Goal: Answer question/provide support

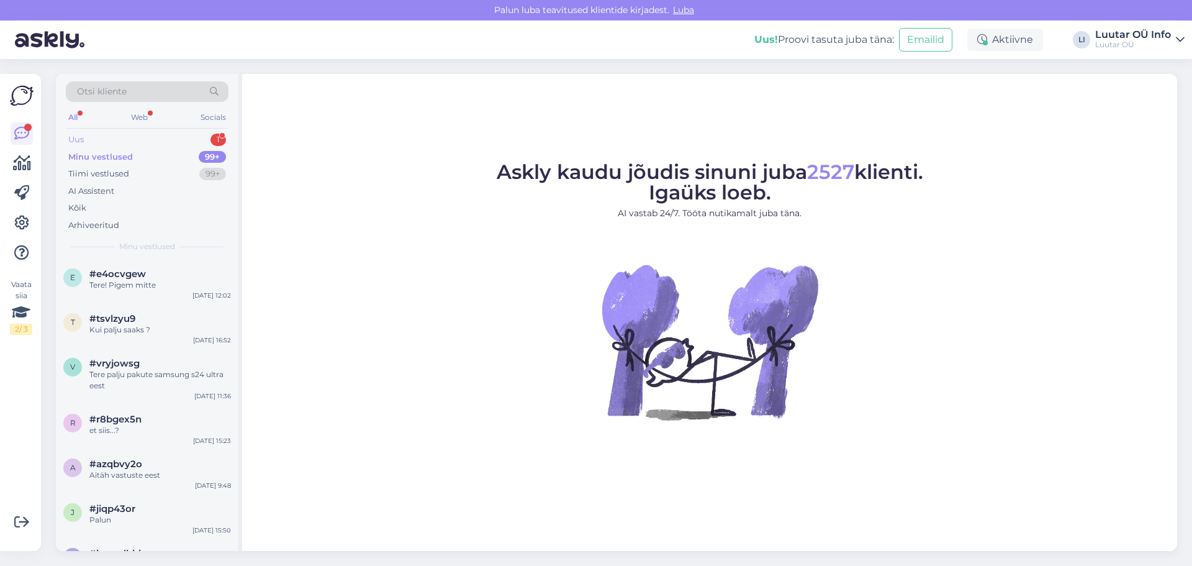
click at [221, 138] on div "1" at bounding box center [218, 139] width 16 height 12
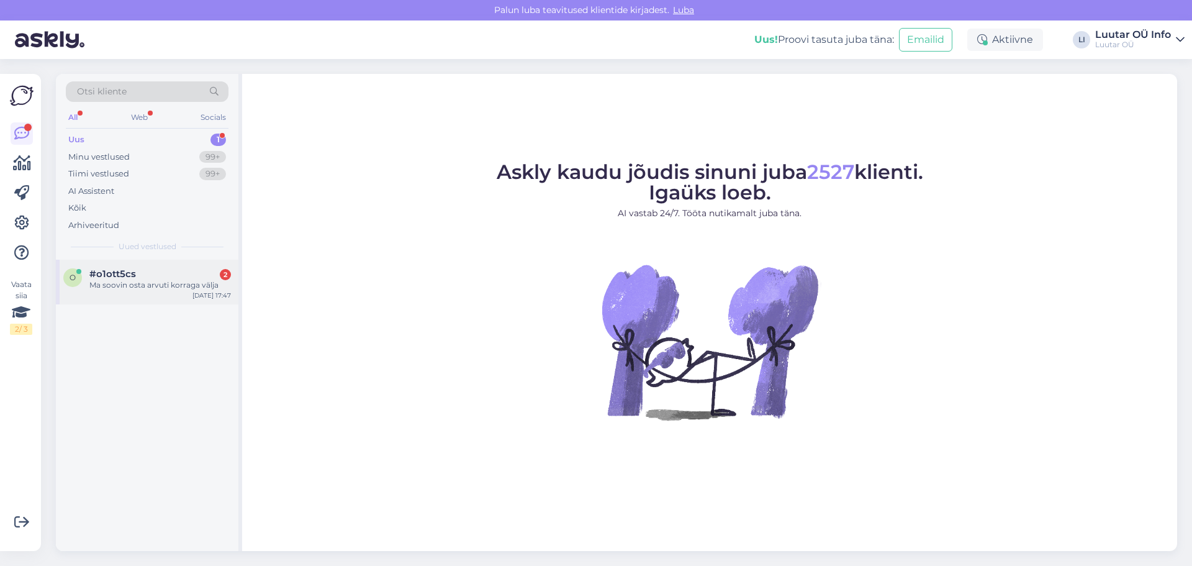
click at [179, 283] on div "Ma soovin osta arvuti korraga välja" at bounding box center [160, 284] width 142 height 11
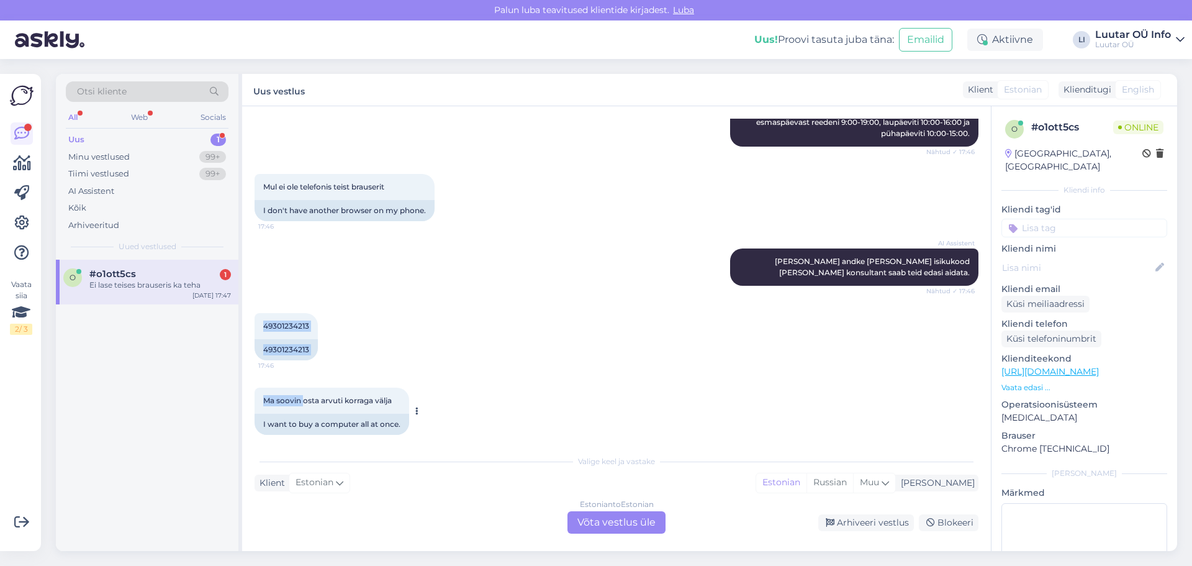
scroll to position [625, 0]
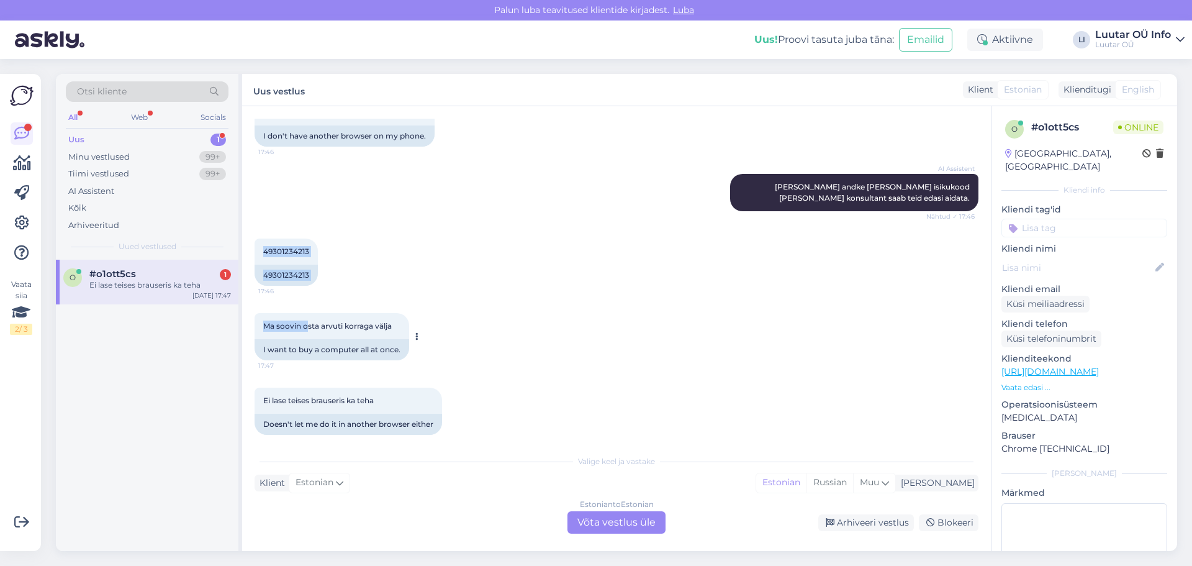
drag, startPoint x: 262, startPoint y: 314, endPoint x: 308, endPoint y: 315, distance: 46.0
click at [308, 315] on div "Vestlus algas [DATE] Tere, sooviksin teha tellimust [PERSON_NAME] arvuti aga [P…" at bounding box center [622, 278] width 735 height 319
click at [476, 375] on div "Ei lase teises brauseris ka teha 17:49 Doesn't let me do it in another browser …" at bounding box center [617, 411] width 724 height 75
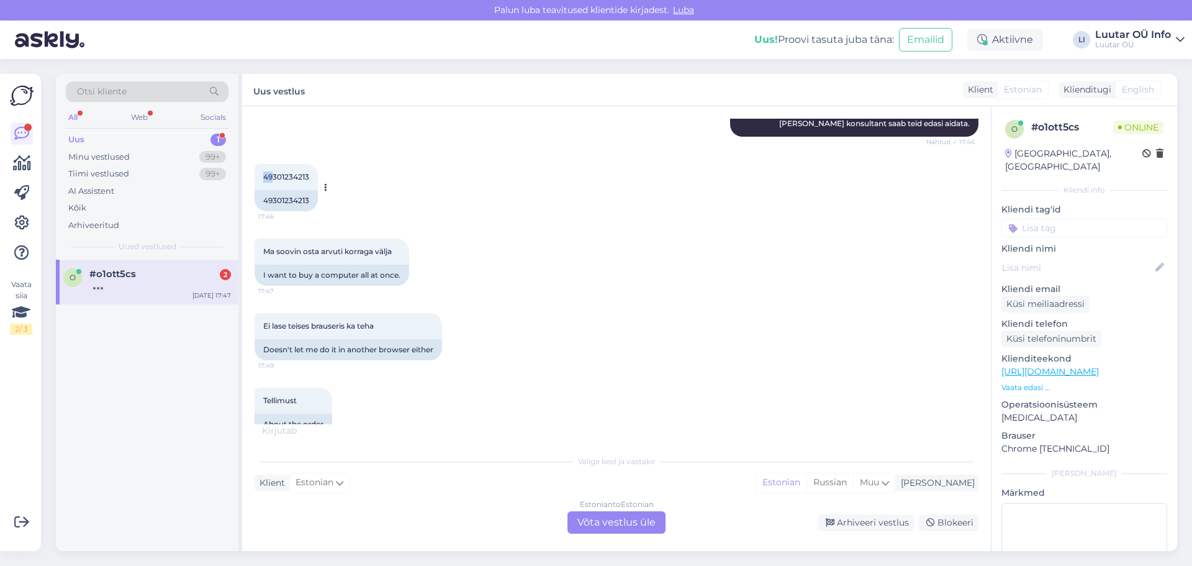
scroll to position [713, 0]
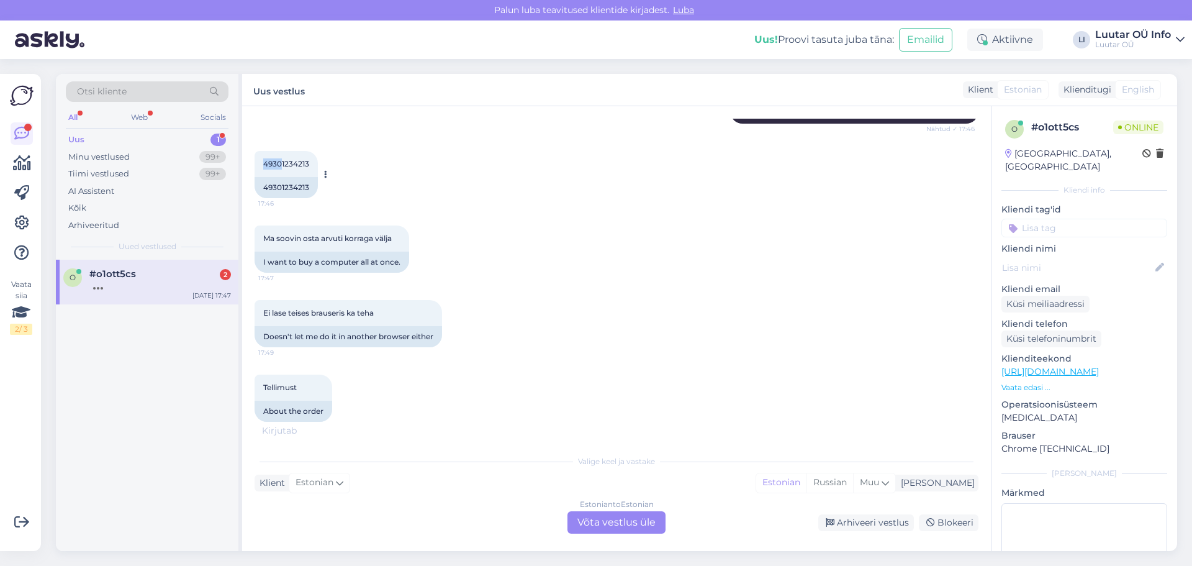
drag, startPoint x: 261, startPoint y: 165, endPoint x: 282, endPoint y: 165, distance: 20.5
click at [282, 165] on div "49301234213 17:46" at bounding box center [286, 164] width 63 height 26
click at [406, 212] on div "Ma soovin osta arvuti korraga välja 17:47 I want to buy a computer all at once." at bounding box center [617, 249] width 724 height 75
drag, startPoint x: 261, startPoint y: 151, endPoint x: 309, endPoint y: 154, distance: 47.3
click at [309, 154] on div "49301234213 17:46" at bounding box center [286, 164] width 63 height 26
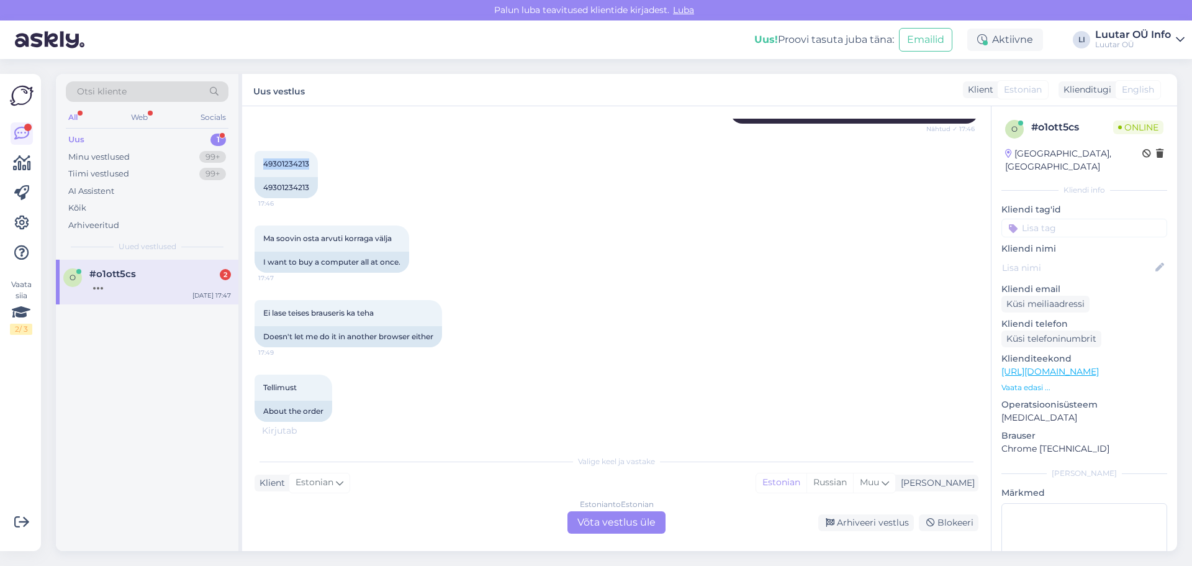
copy span "49301234213"
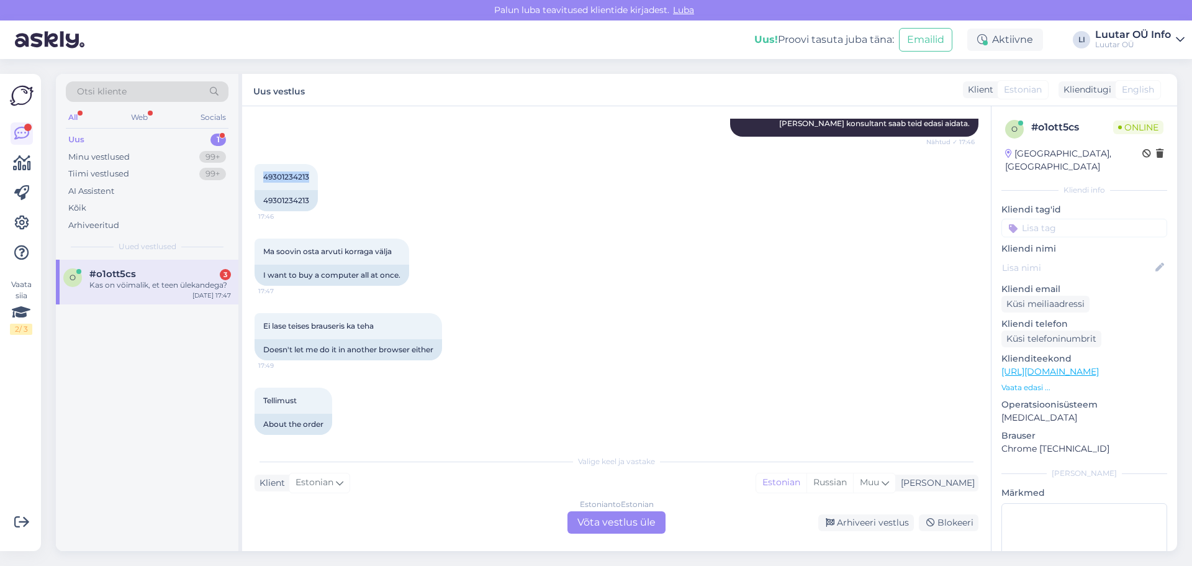
scroll to position [774, 0]
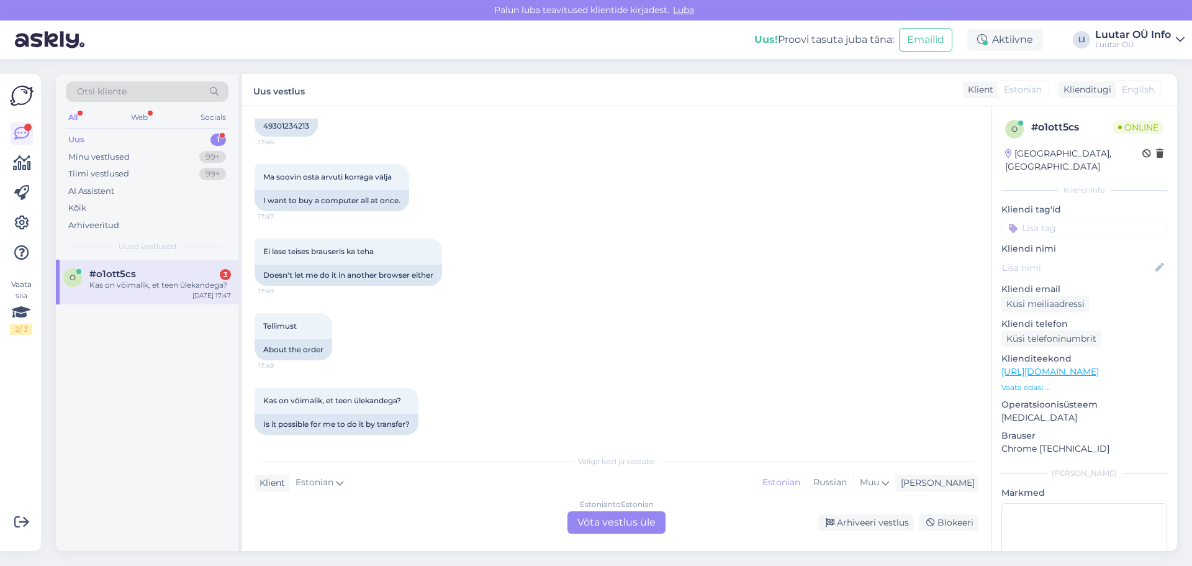
click at [594, 516] on div "Estonian to Estonian Võta vestlus üle" at bounding box center [617, 522] width 98 height 22
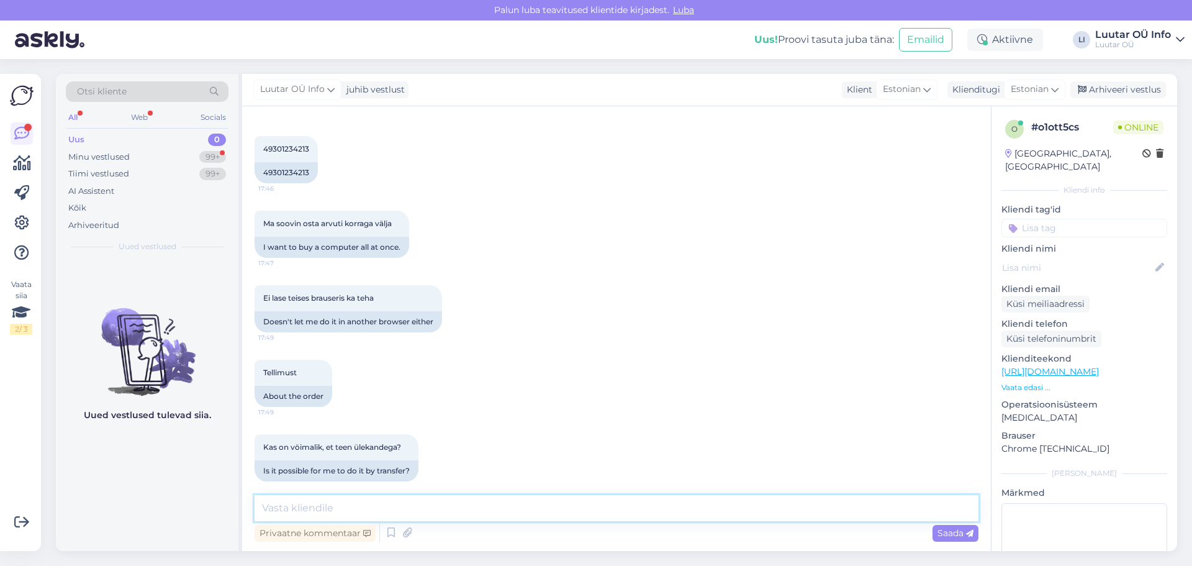
click at [295, 507] on textarea at bounding box center [617, 508] width 724 height 26
type textarea "Paksite ikka e-[PERSON_NAME] kaudu vormistama"
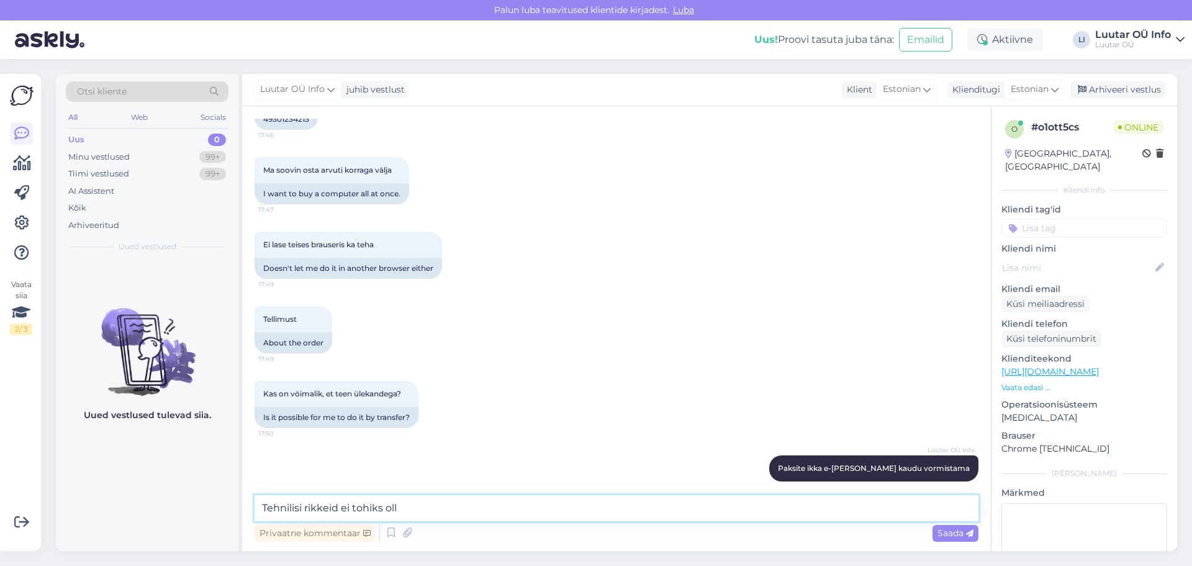
type textarea "Tehnilisi rikkeid ei tohiks olla"
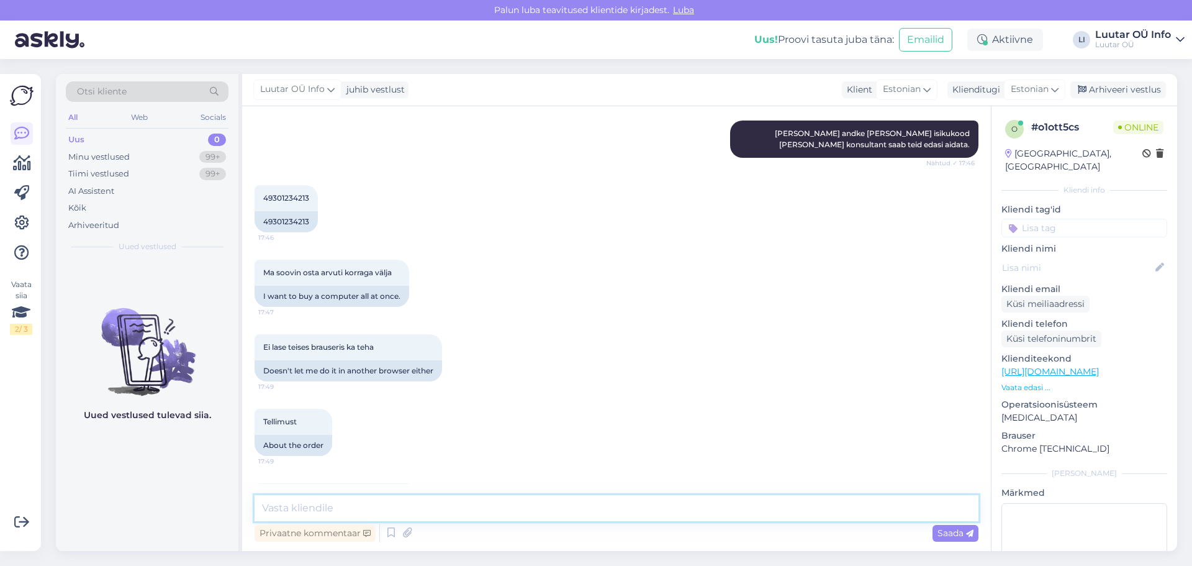
scroll to position [834, 0]
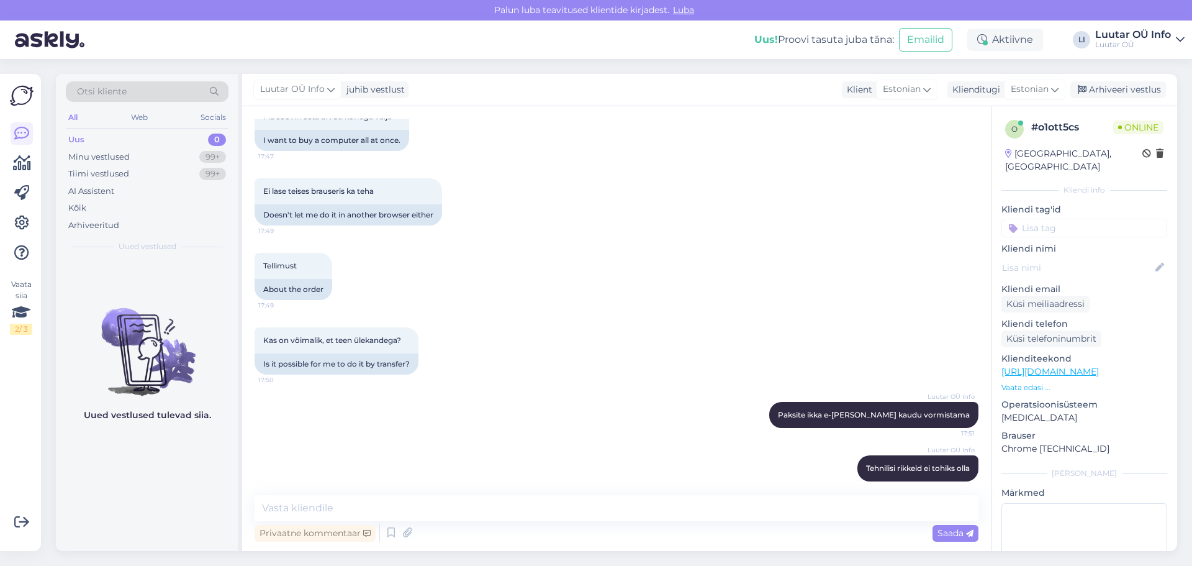
click at [79, 137] on div "Uus" at bounding box center [76, 139] width 16 height 12
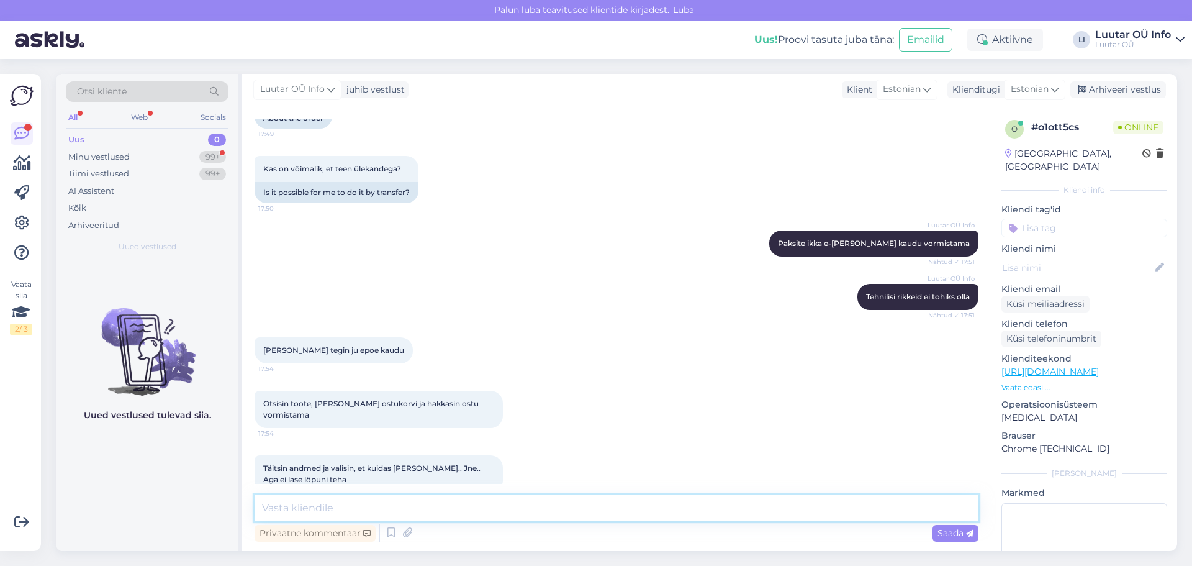
click at [320, 510] on textarea at bounding box center [617, 508] width 724 height 26
type textarea "Kas täitse kõik tärniga väljad"
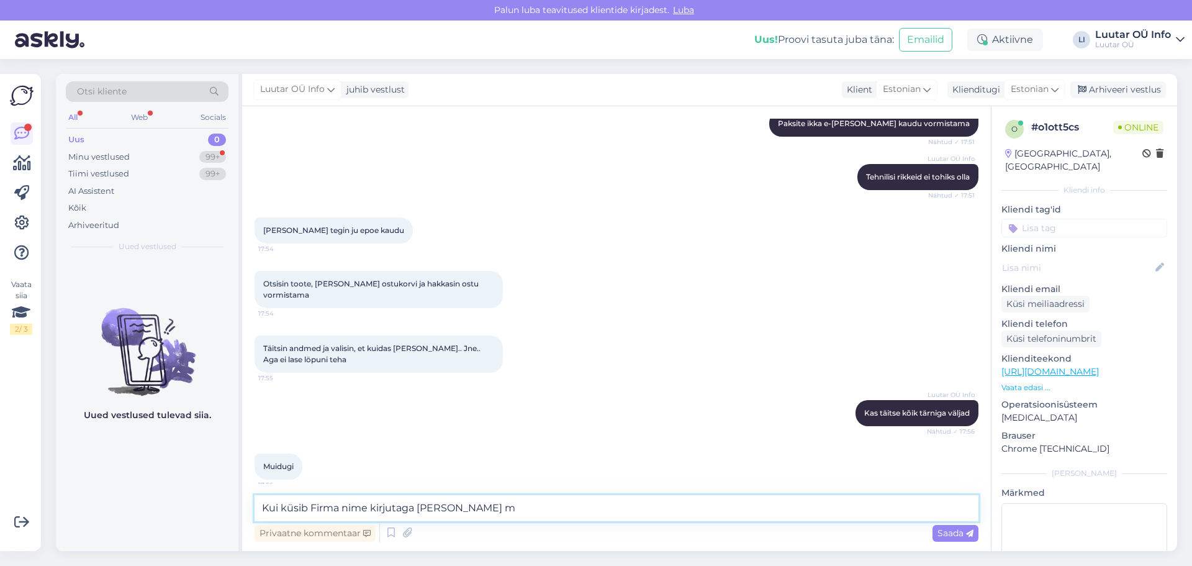
scroll to position [1166, 0]
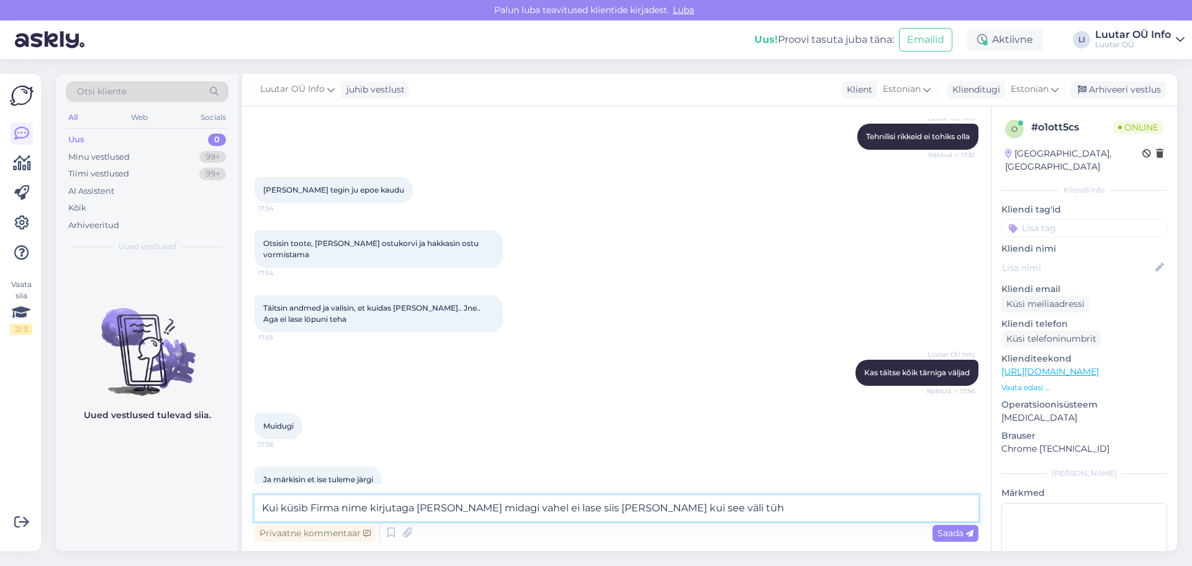
type textarea "Kui küsib Firma nime kirjutaga [PERSON_NAME] midagi vahel ei lase siis [PERSON_…"
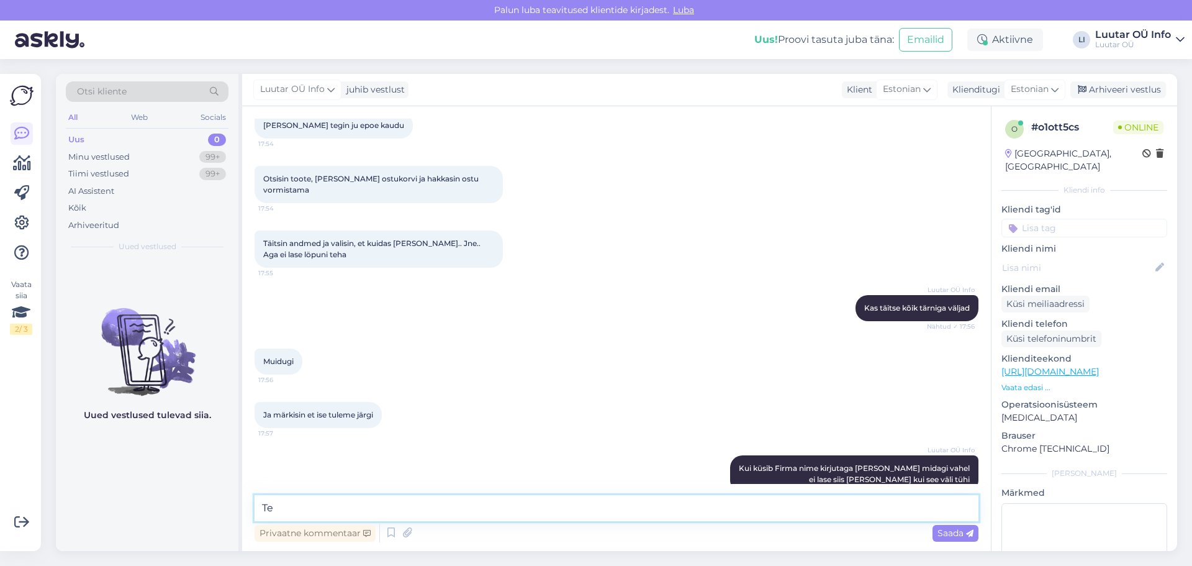
type textarea "T"
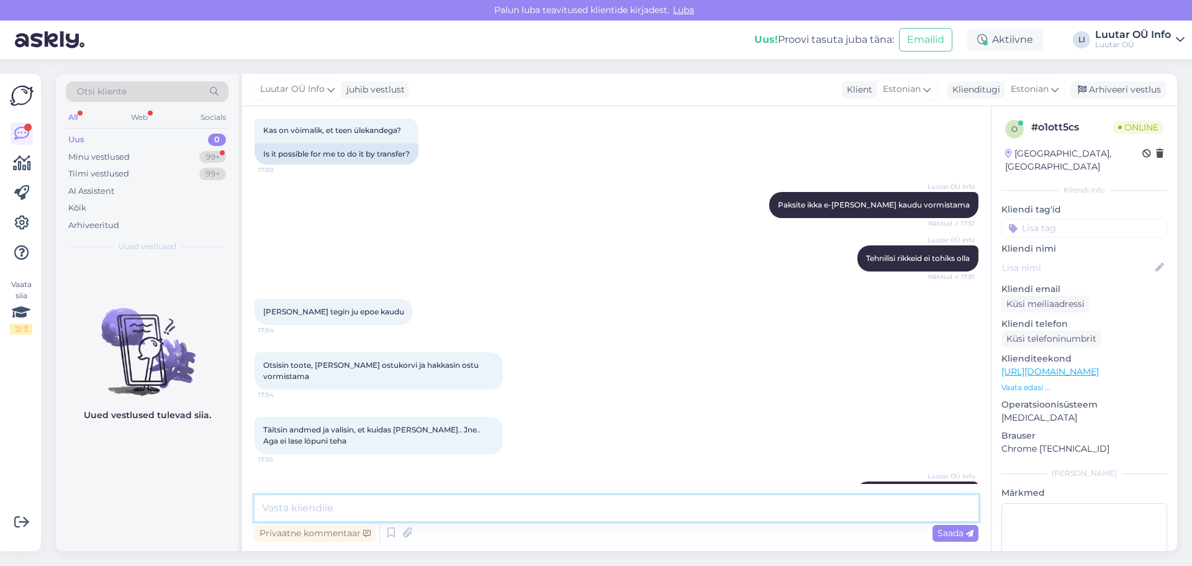
scroll to position [1284, 0]
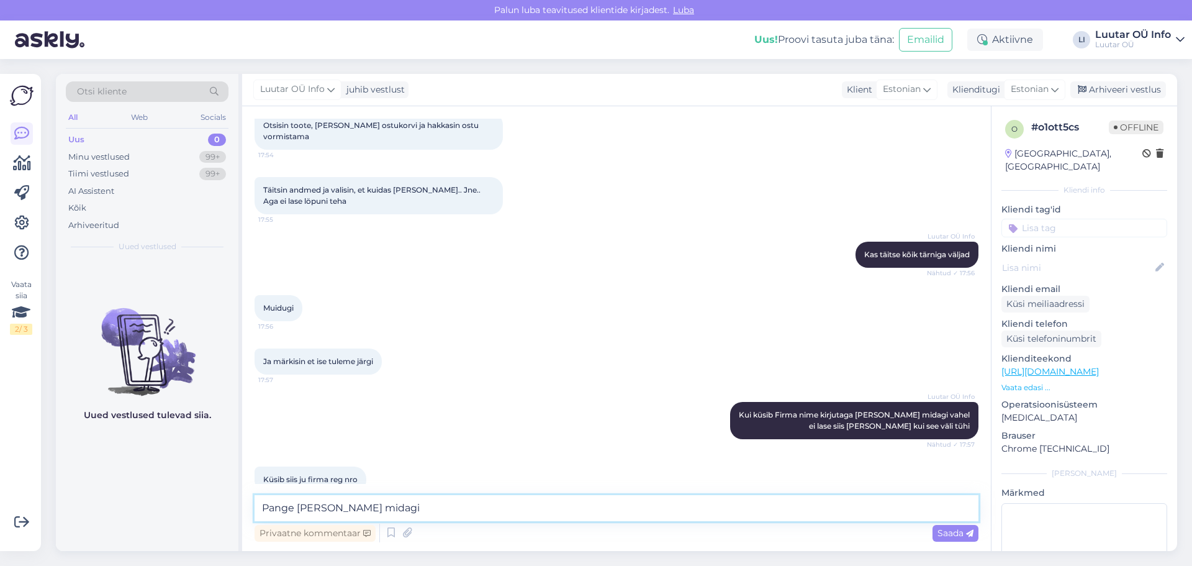
type textarea "Pange [PERSON_NAME] midagi"
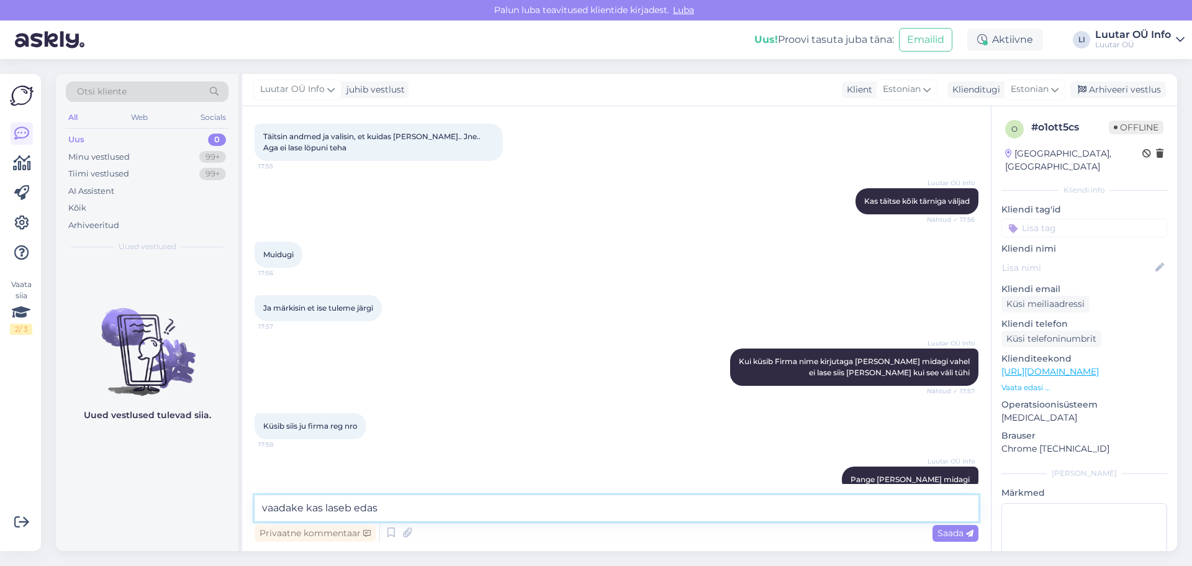
type textarea "vaadake kas laseb edasi"
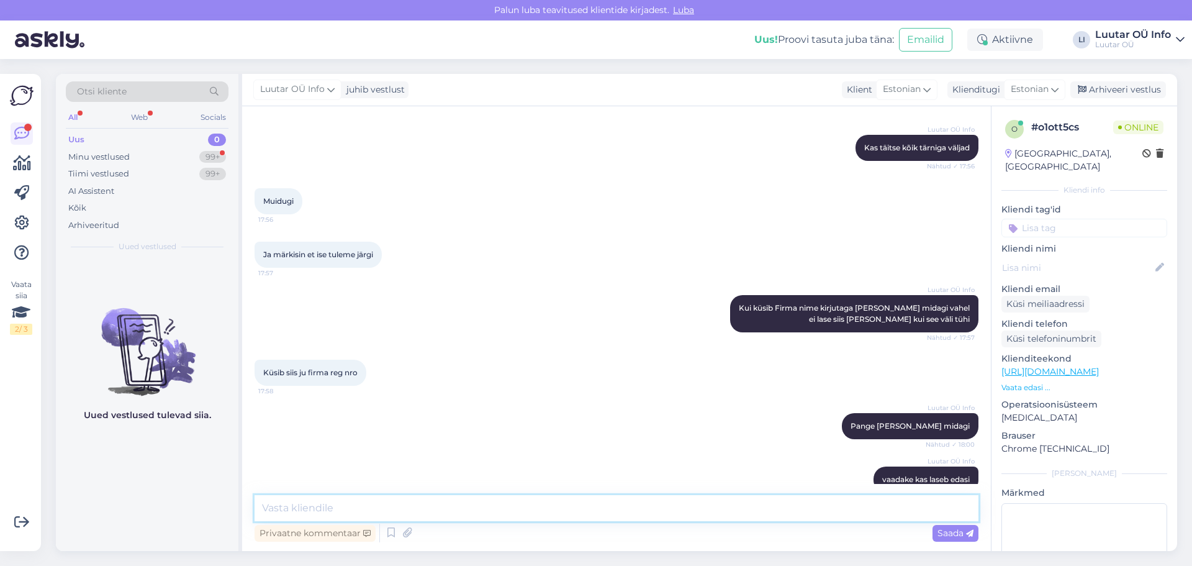
scroll to position [1444, 0]
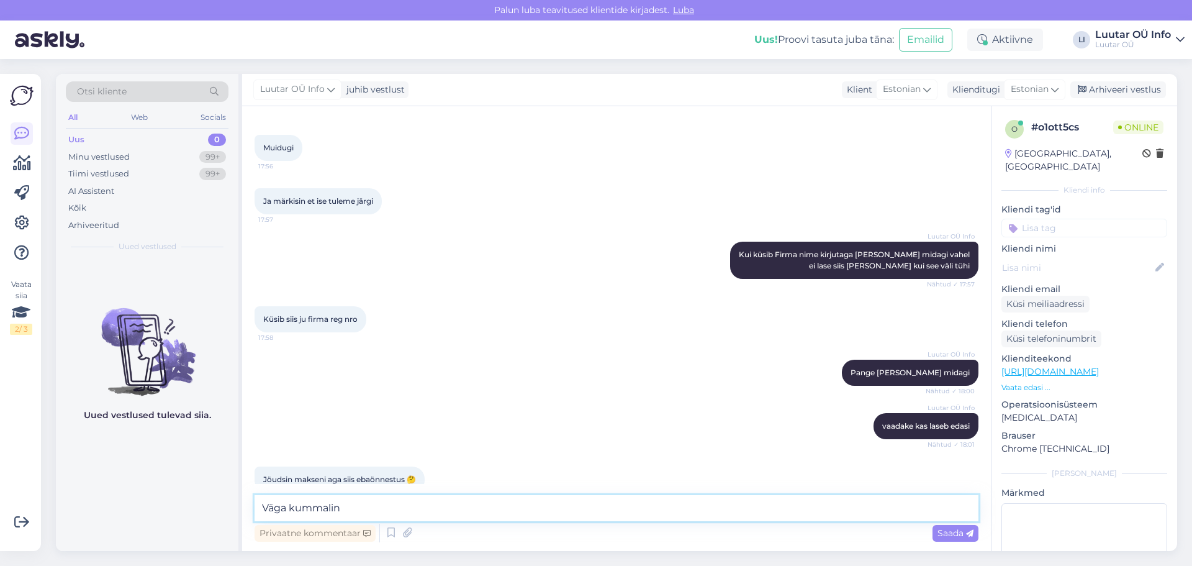
type textarea "Väga kummaline"
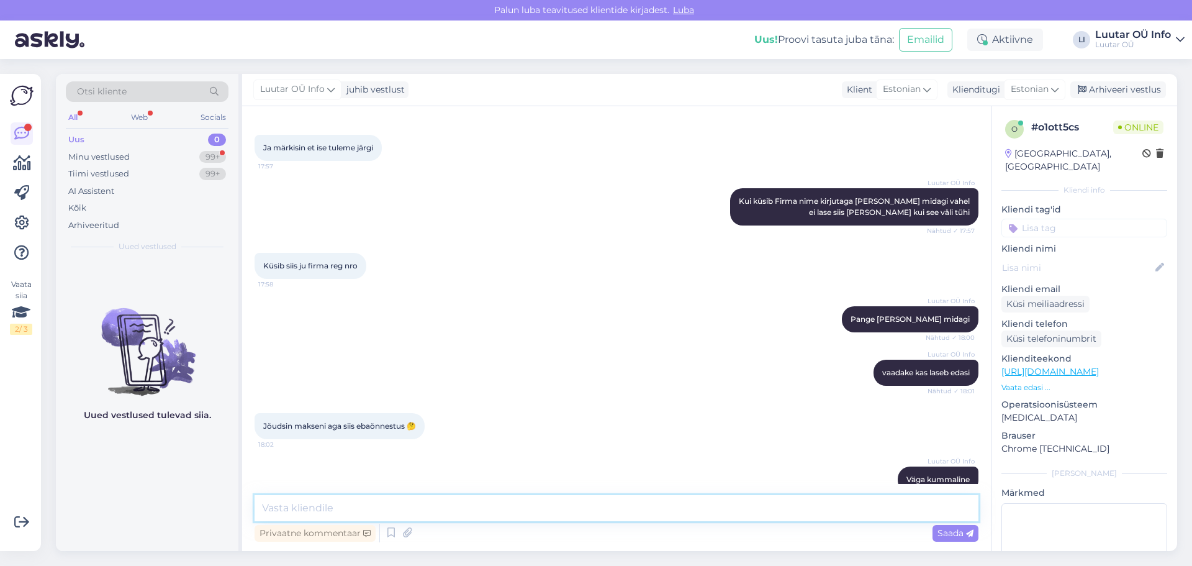
scroll to position [1551, 0]
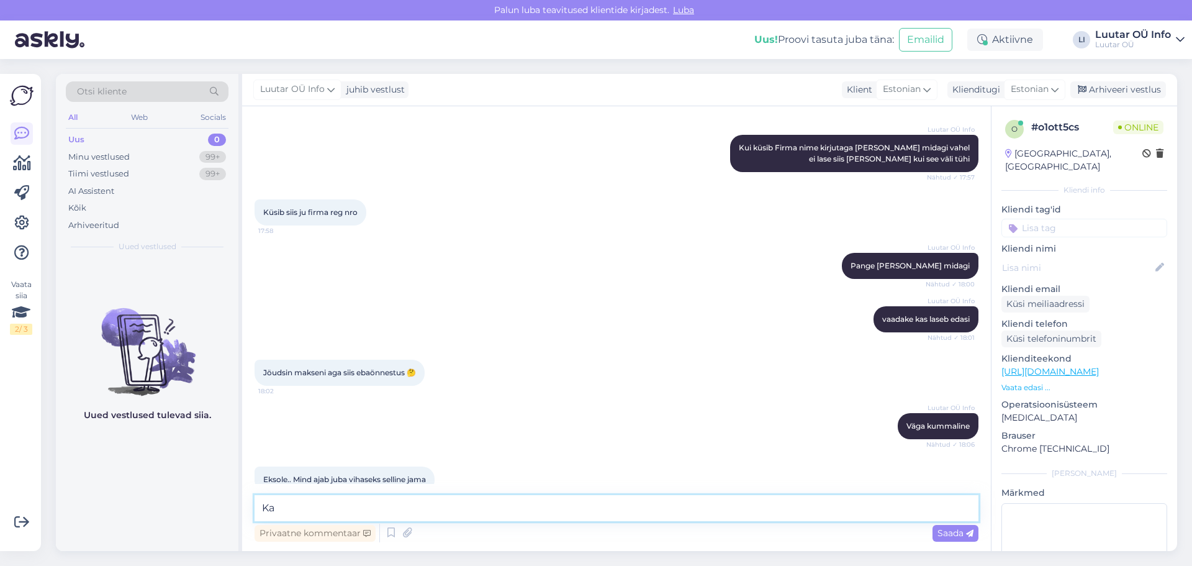
type textarea "K"
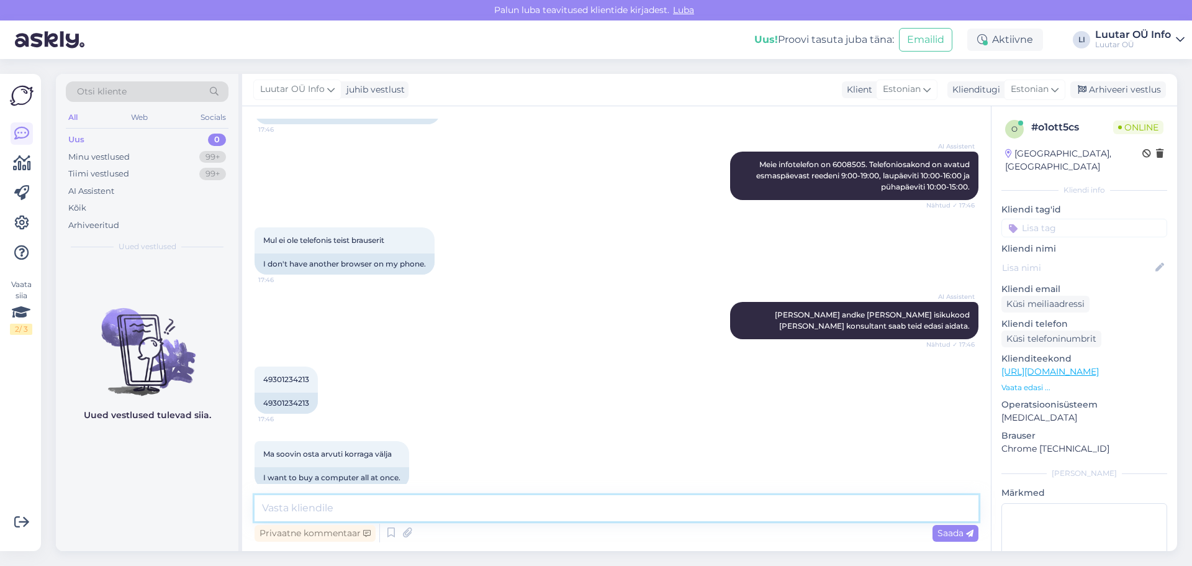
scroll to position [495, 0]
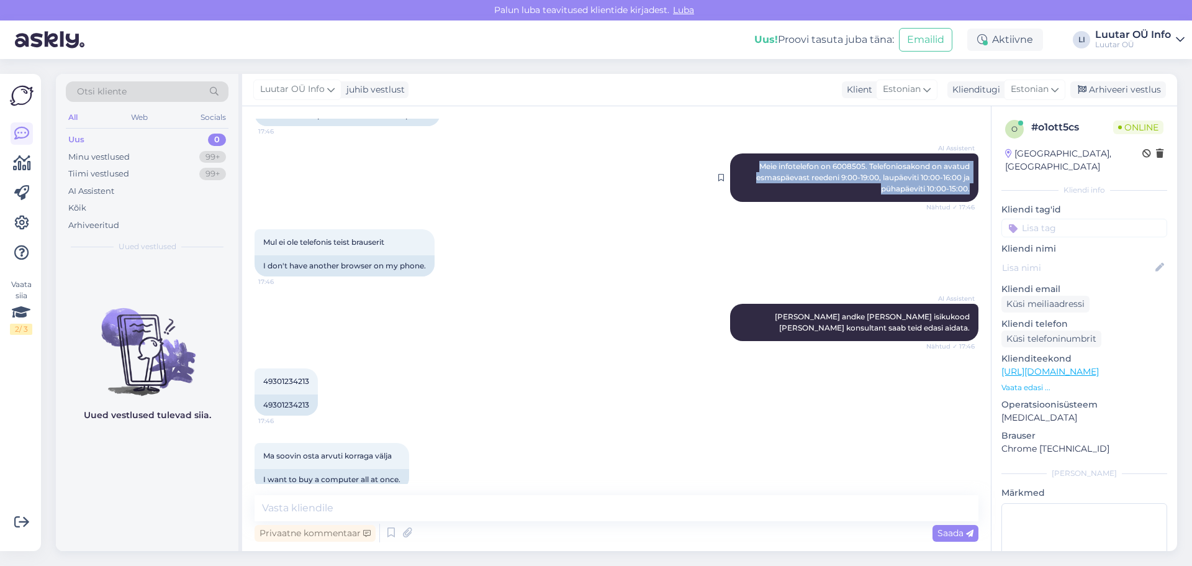
drag, startPoint x: 748, startPoint y: 153, endPoint x: 964, endPoint y: 179, distance: 218.2
click at [964, 179] on div "AI Assistent [PERSON_NAME] infotelefon on 6008505. Telefoniosakond on avatud es…" at bounding box center [854, 177] width 248 height 48
copy span "Meie infotelefon on 6008505. Telefoniosakond on avatud esmaspäevast reedeni 9:0…"
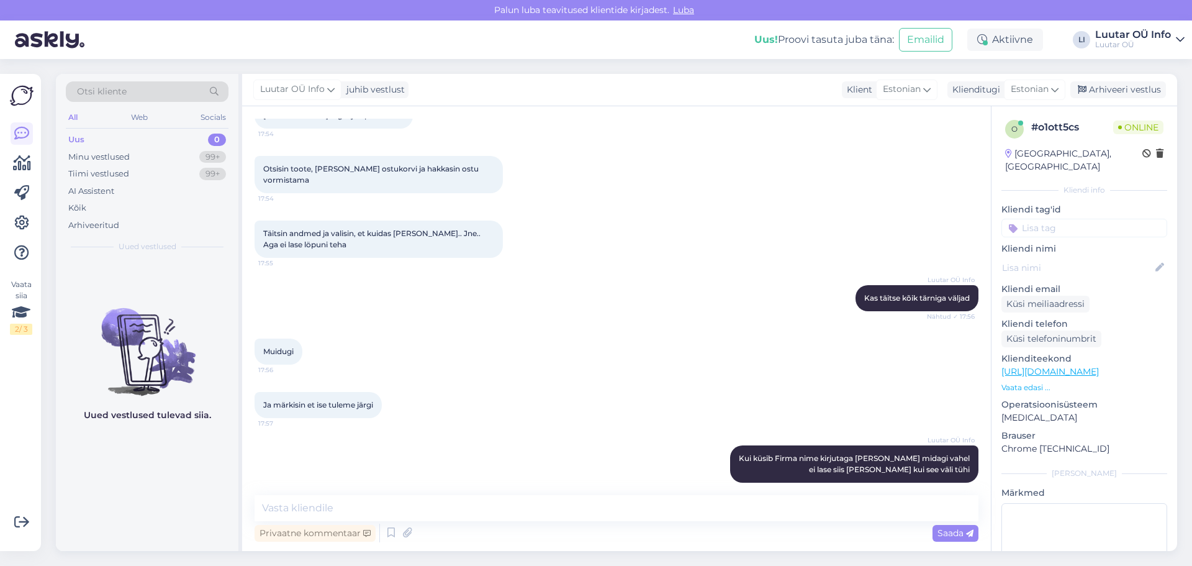
scroll to position [1551, 0]
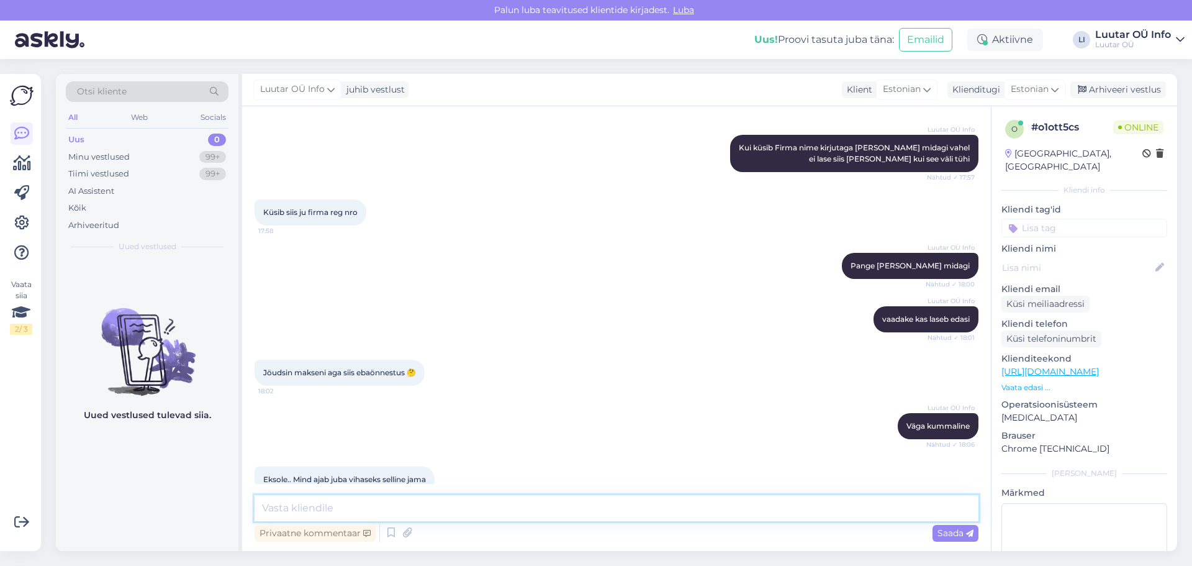
click at [291, 510] on textarea at bounding box center [617, 508] width 724 height 26
paste textarea "Meie infotelefon on 6008505. Telefoniosakond on avatud esmaspäevast reedeni 9:0…"
type textarea "Meie infotelefon on 6008505. Telefoniosakond on avatud esmaspäevast reedeni 9:0…"
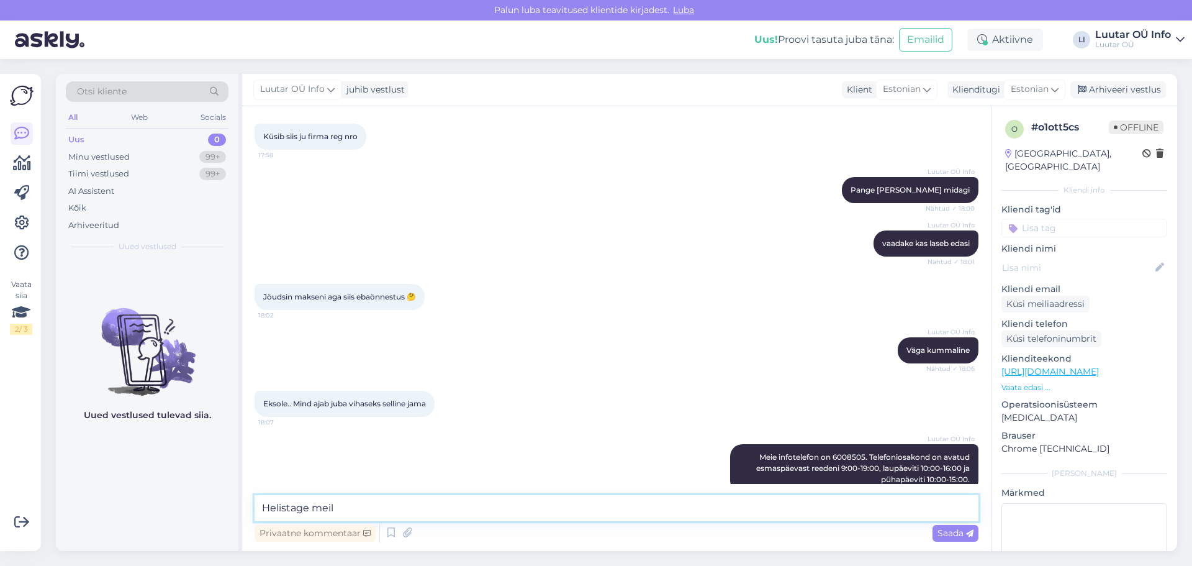
type textarea "Helistage meile"
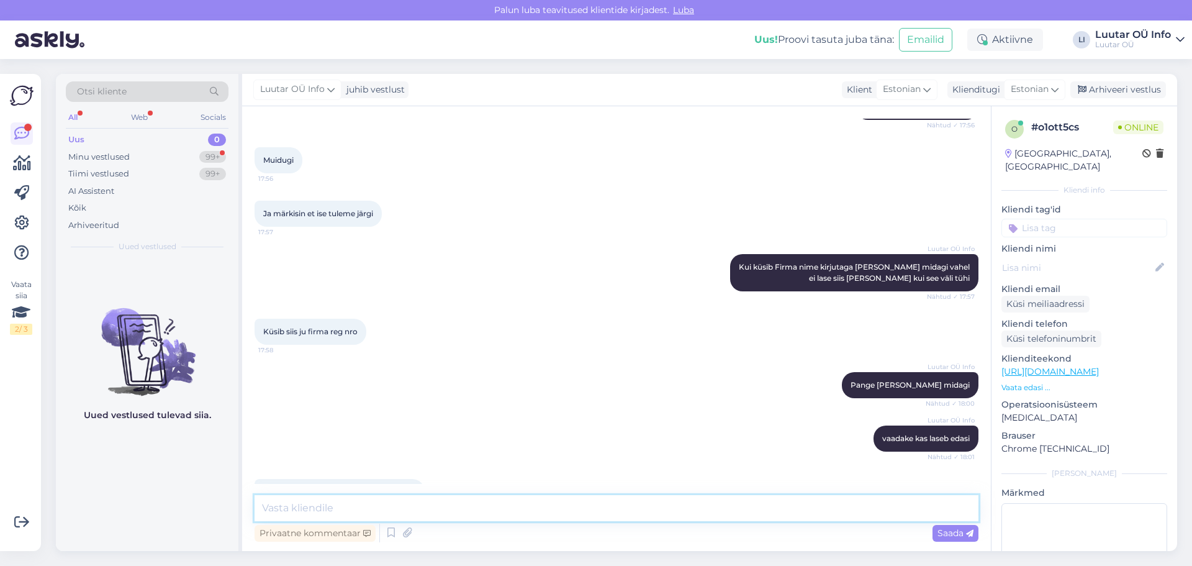
scroll to position [1734, 0]
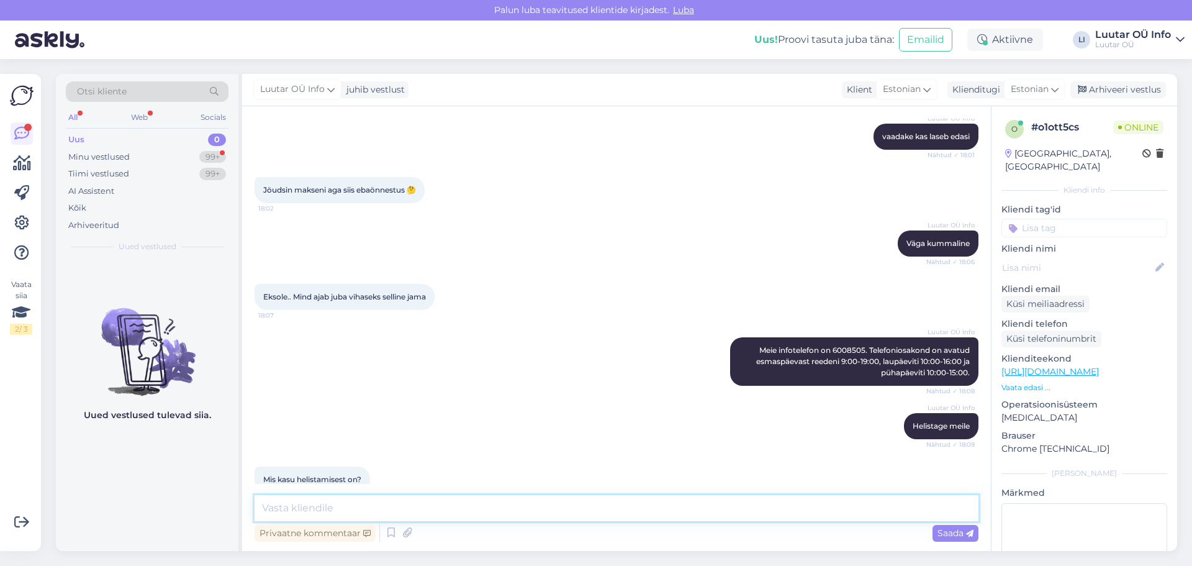
click at [305, 511] on textarea at bounding box center [617, 508] width 724 height 26
type textarea "Kas esindud [PERSON_NAME] arvutit tellida soovite asub eist kaugel?"
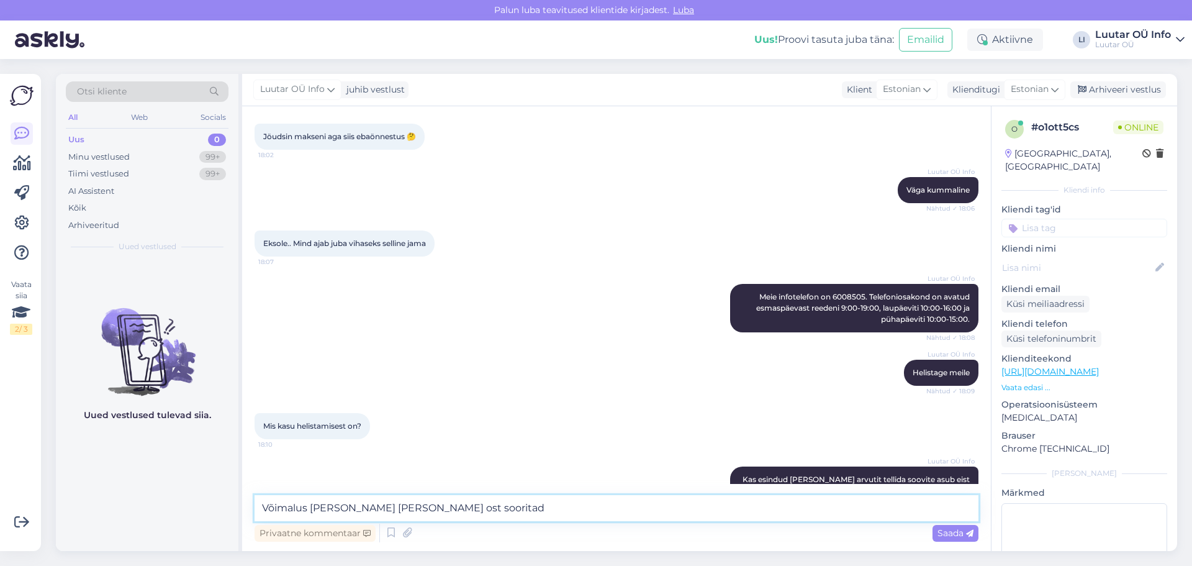
type textarea "Võimalus [PERSON_NAME] [PERSON_NAME] ost sooritada"
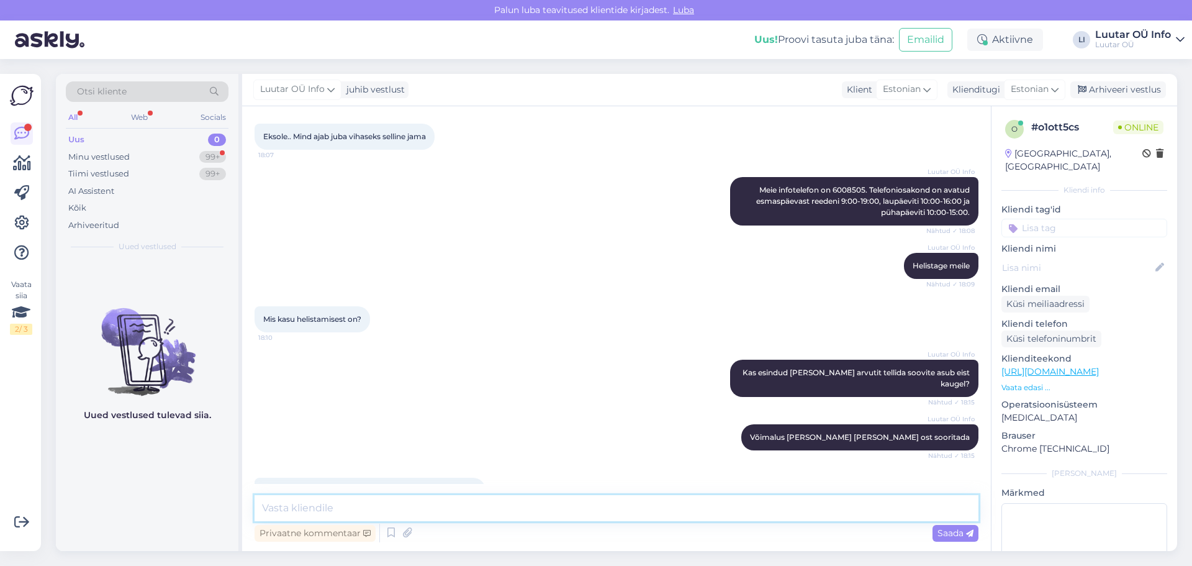
scroll to position [1947, 0]
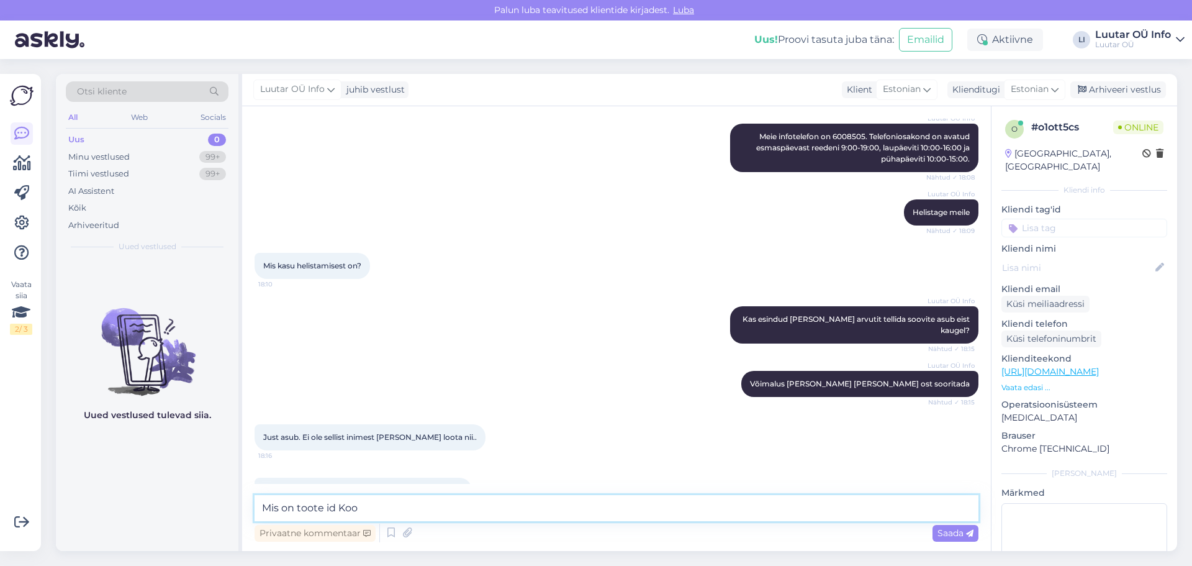
type textarea "Mis on toote id Kood"
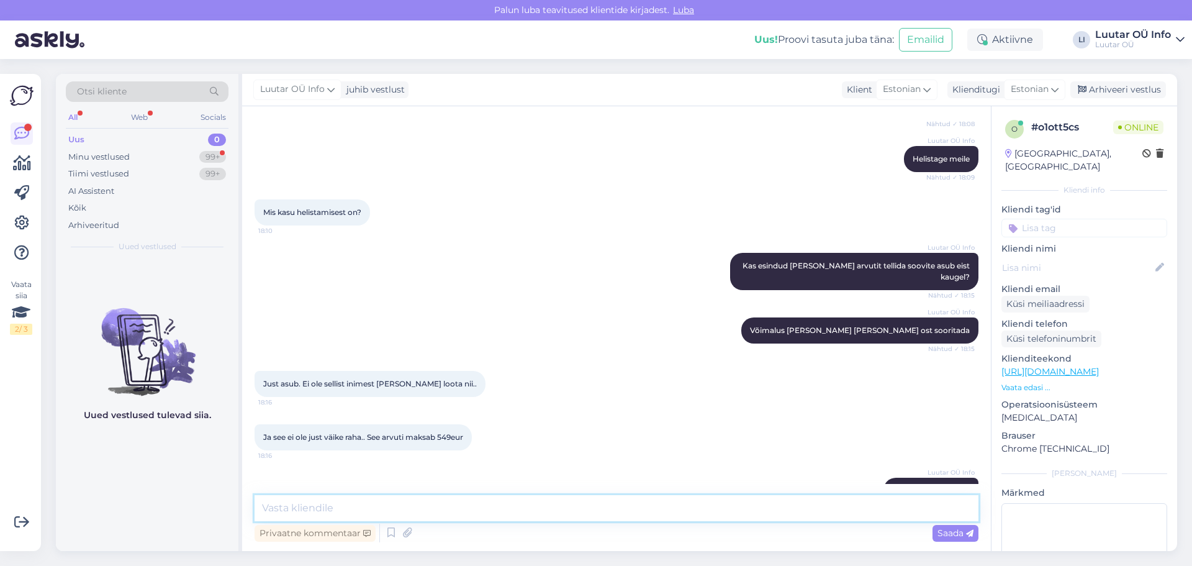
scroll to position [2054, 0]
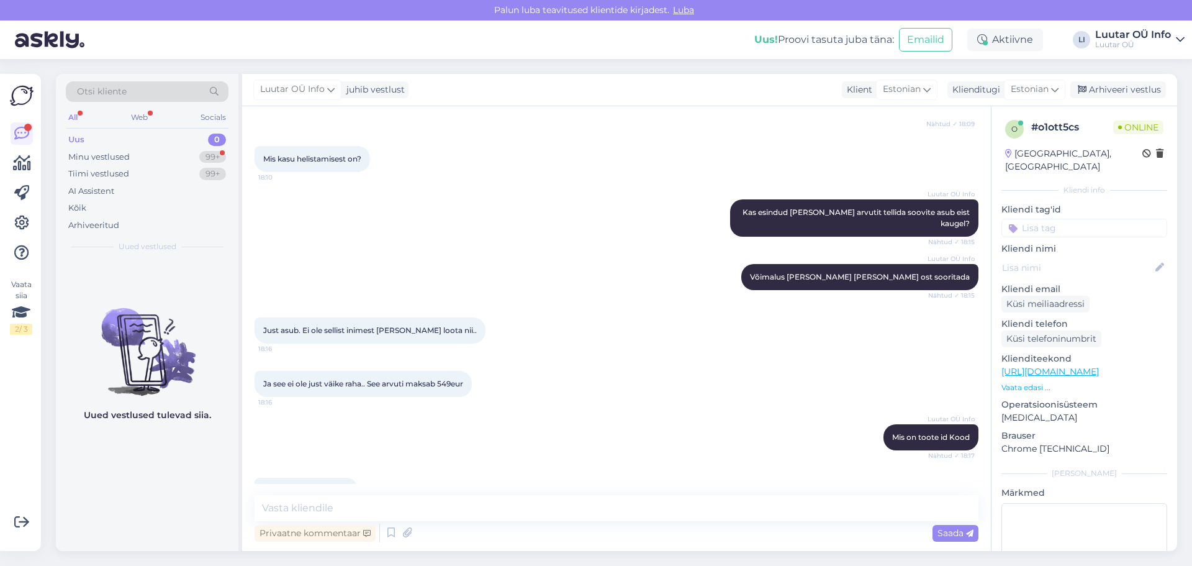
click at [350, 486] on link "[URL][DOMAIN_NAME]" at bounding box center [306, 490] width 86 height 9
click at [305, 509] on textarea at bounding box center [617, 508] width 724 height 26
type textarea "K"
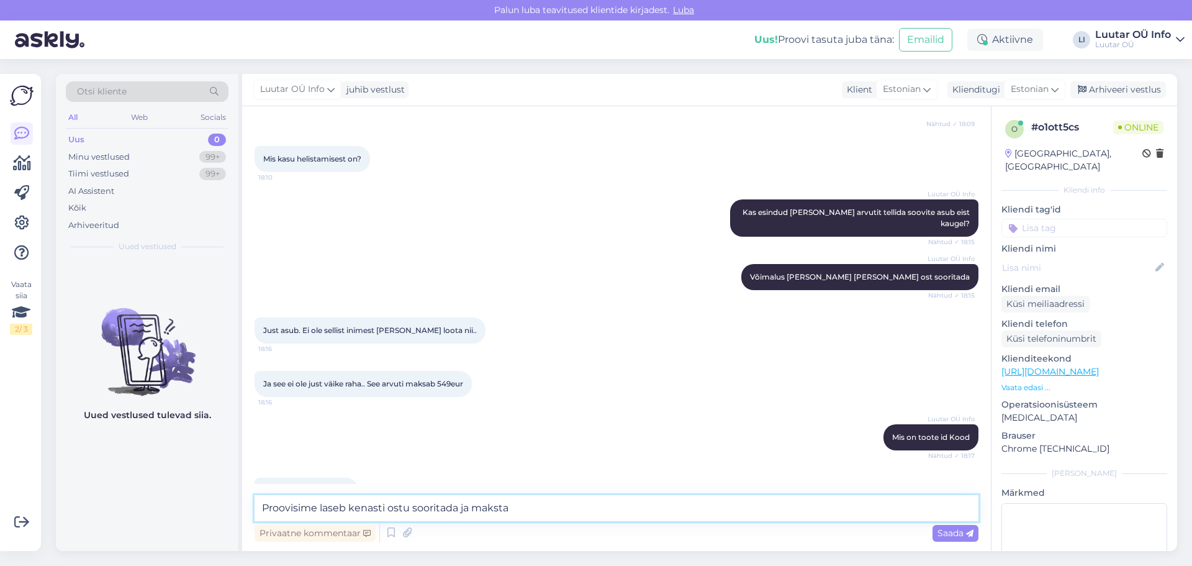
type textarea "Proovisime laseb kenasti ostu sooritada ja maksta."
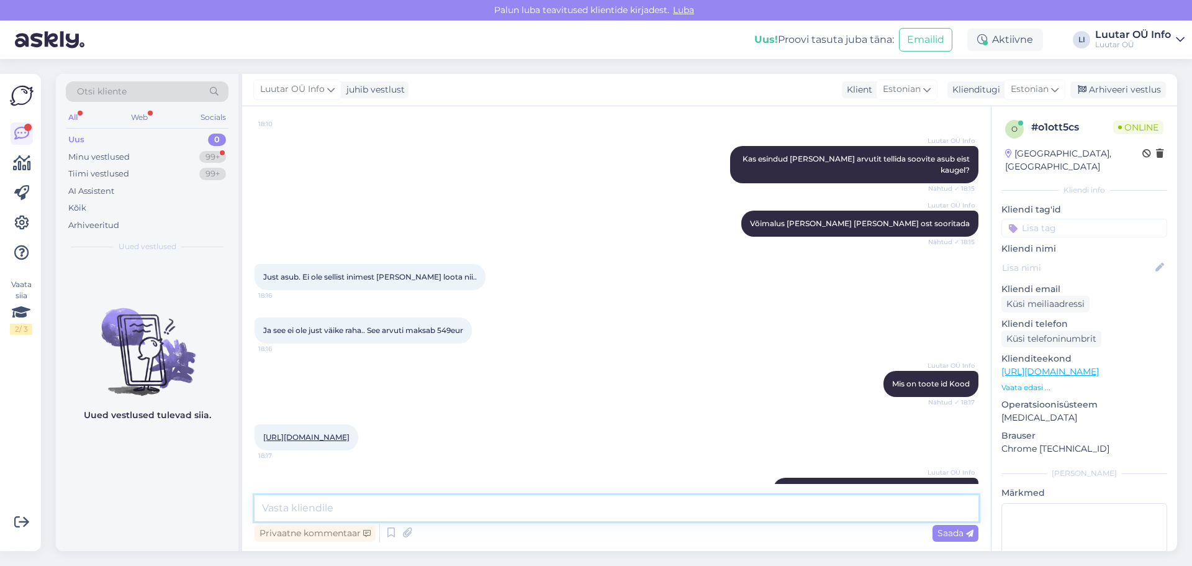
scroll to position [2321, 0]
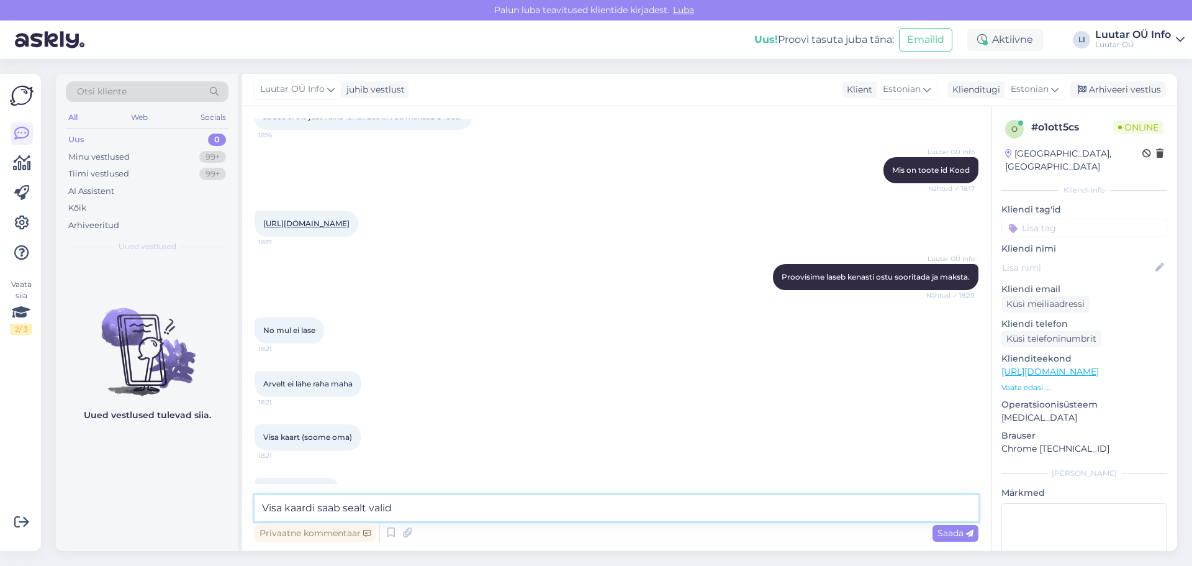
type textarea "Visa kaardi saab sealt valida"
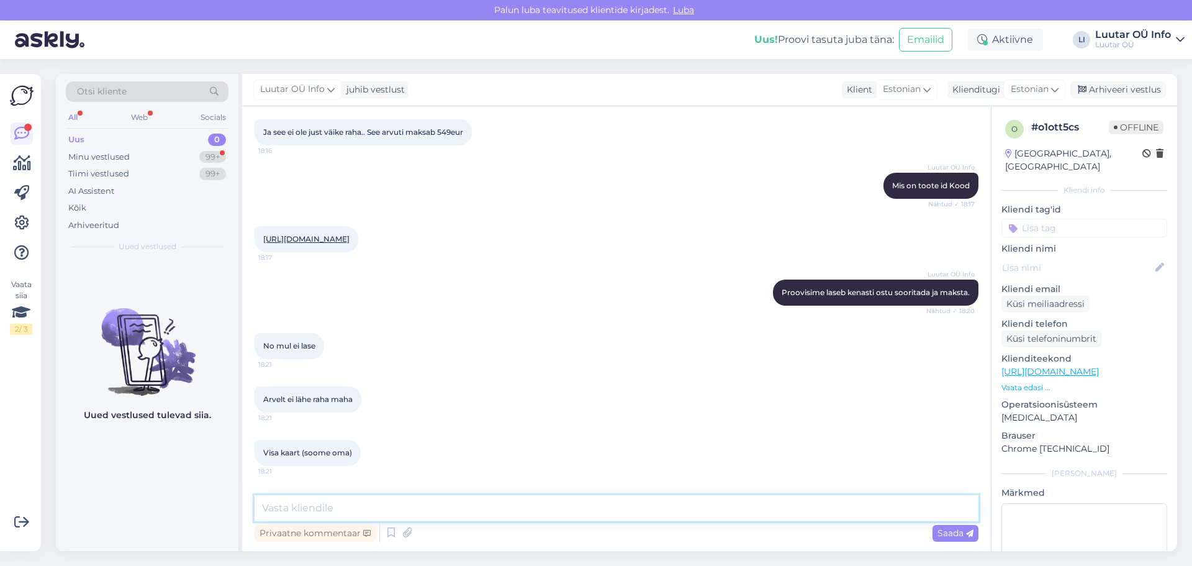
scroll to position [2503, 0]
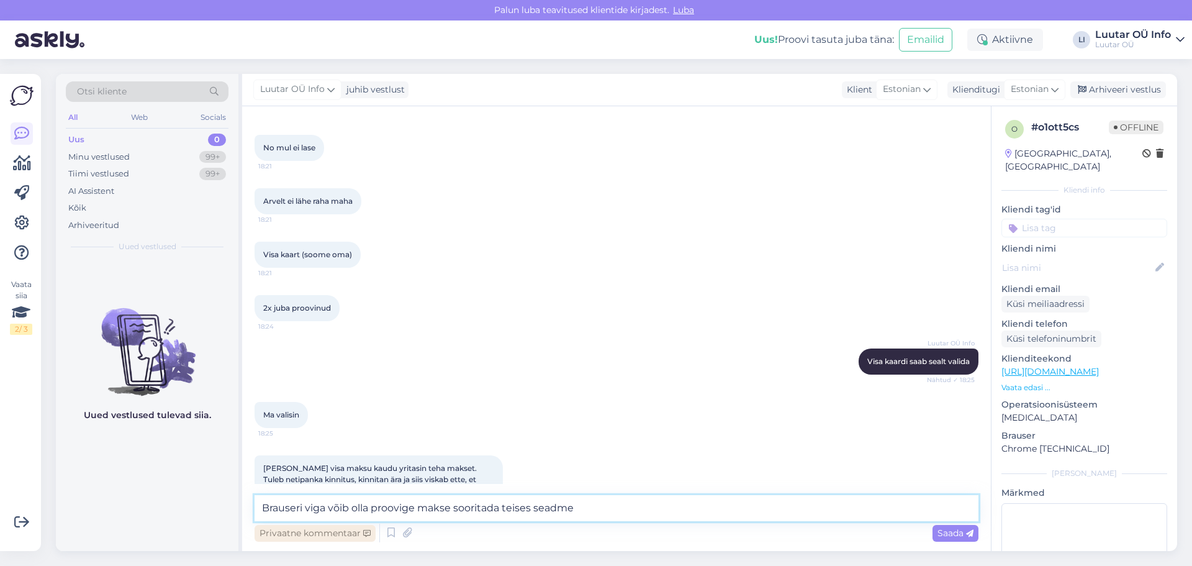
type textarea "Brauseri viga võib olla proovige makse sooritada teises seadmes"
